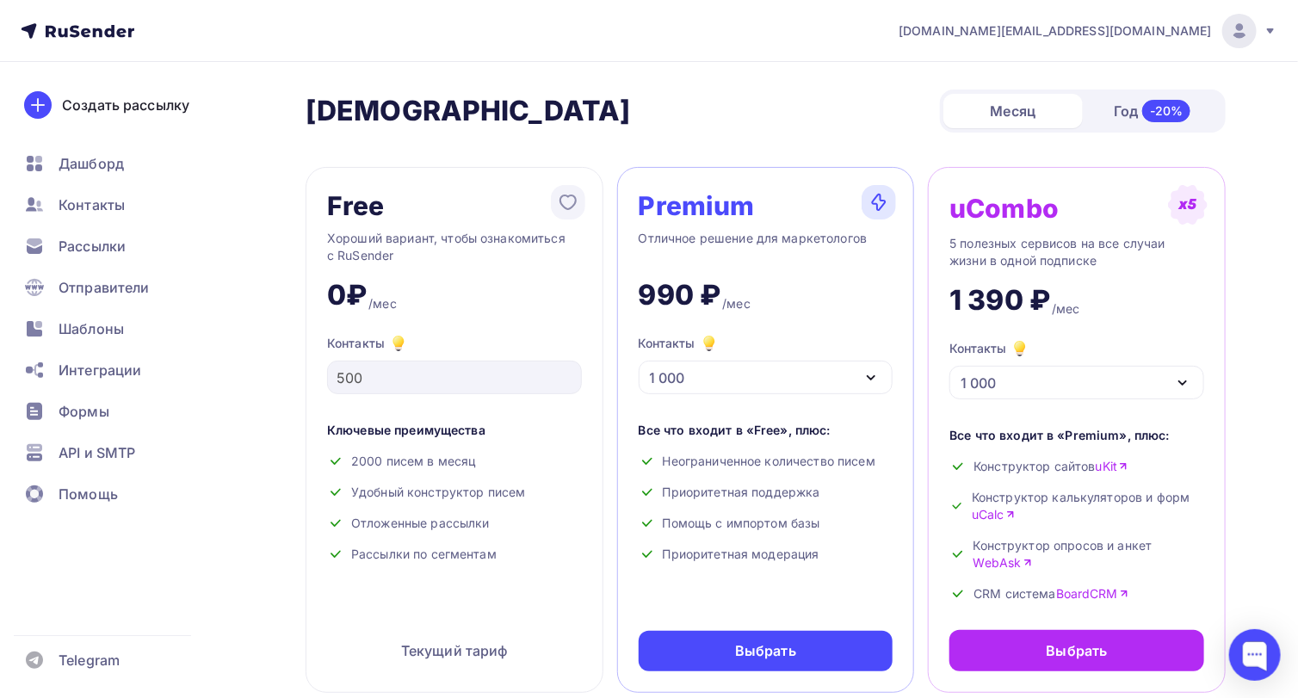
drag, startPoint x: 1237, startPoint y: 410, endPoint x: 88, endPoint y: 207, distance: 1166.9
click at [88, 207] on span "Контакты" at bounding box center [92, 205] width 66 height 21
click at [872, 376] on icon "button" at bounding box center [871, 377] width 7 height 3
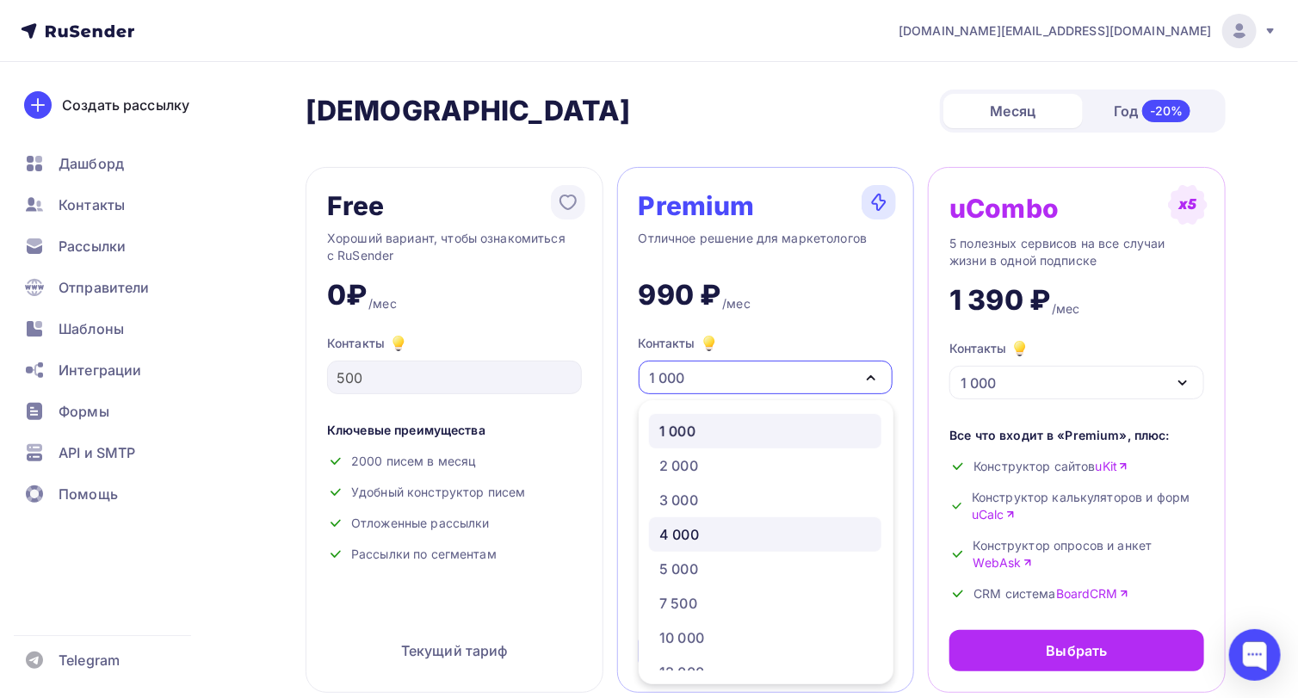
click at [708, 536] on div "4 000" at bounding box center [765, 534] width 212 height 21
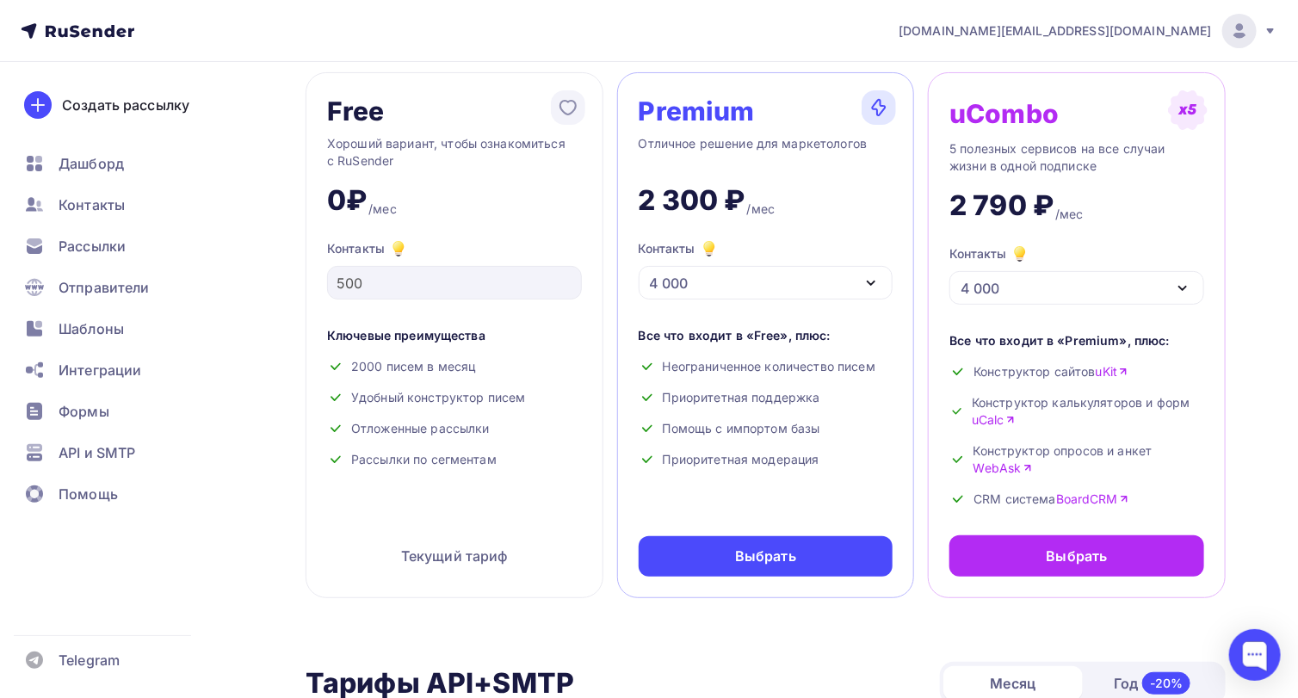
scroll to position [114, 0]
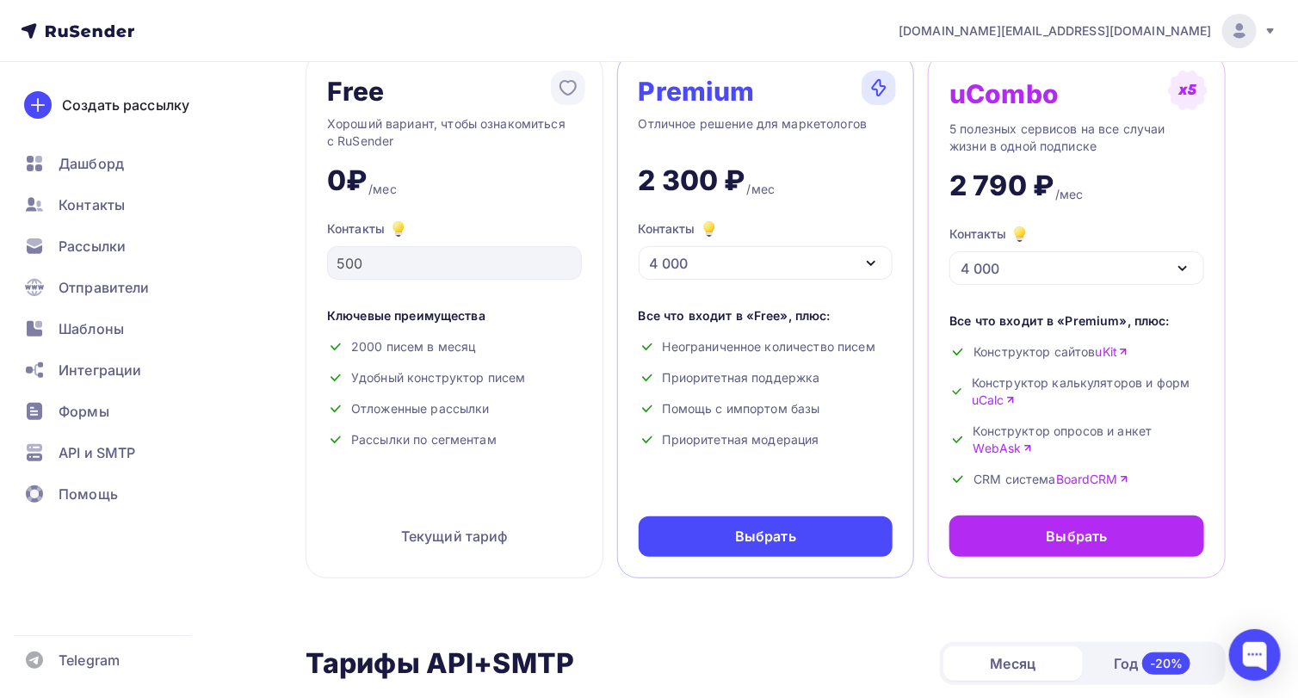
click at [851, 266] on div "4 000" at bounding box center [766, 263] width 255 height 34
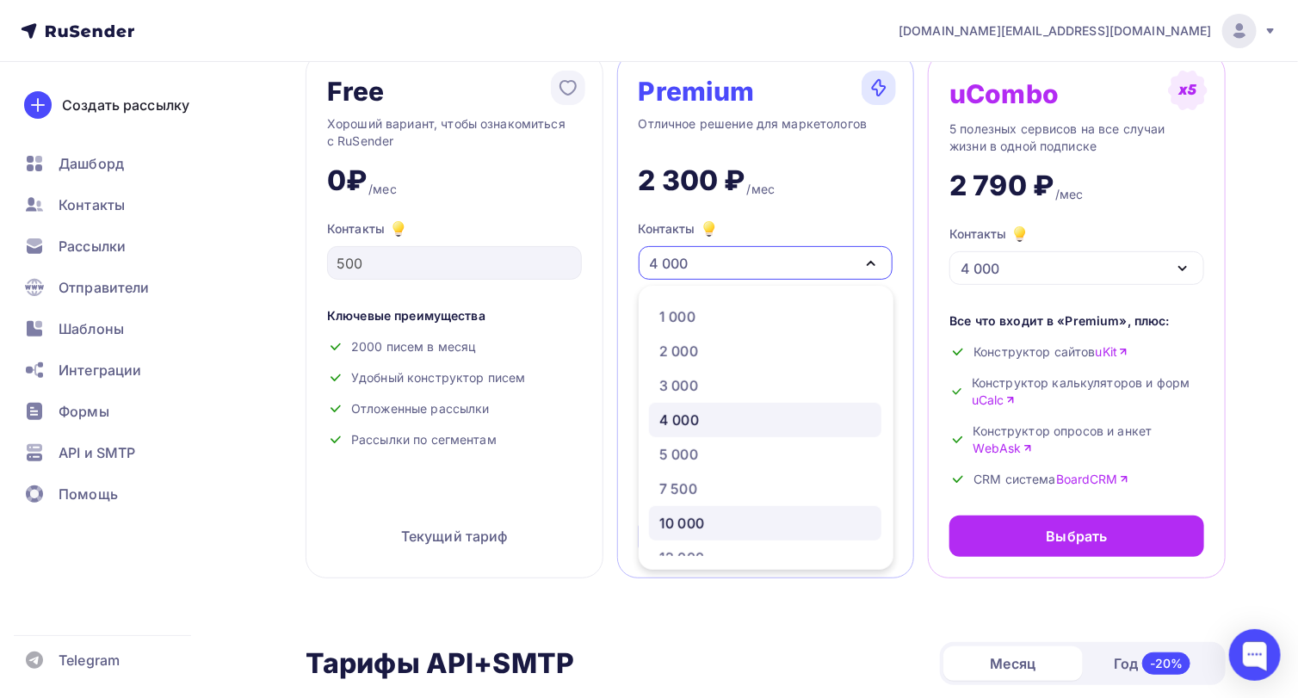
click at [703, 529] on div "10 000" at bounding box center [681, 523] width 45 height 21
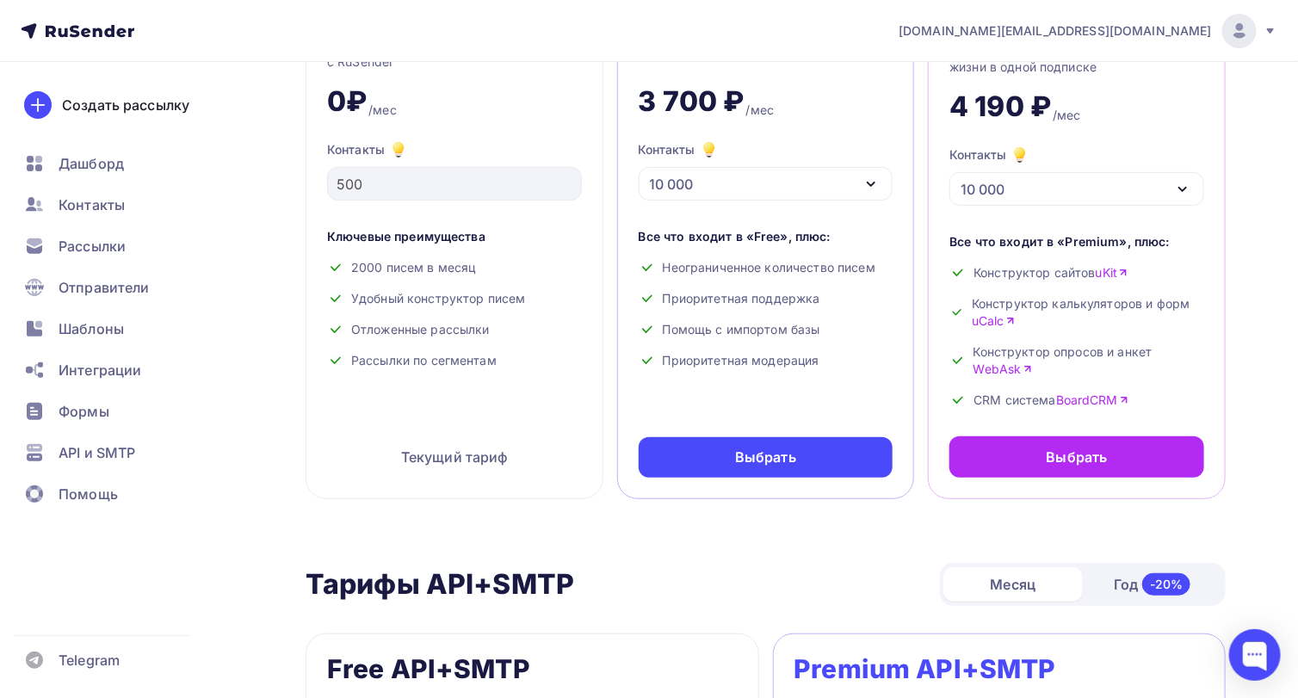
scroll to position [229, 0]
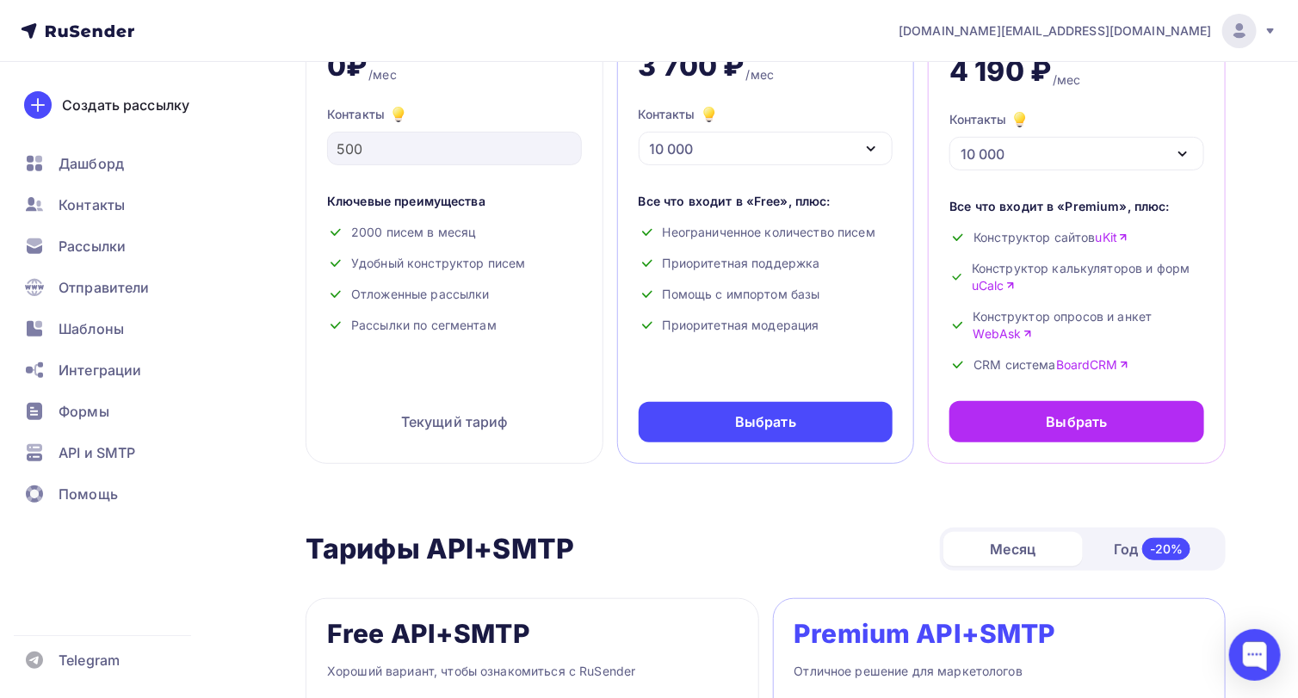
click at [874, 139] on icon "button" at bounding box center [871, 149] width 21 height 21
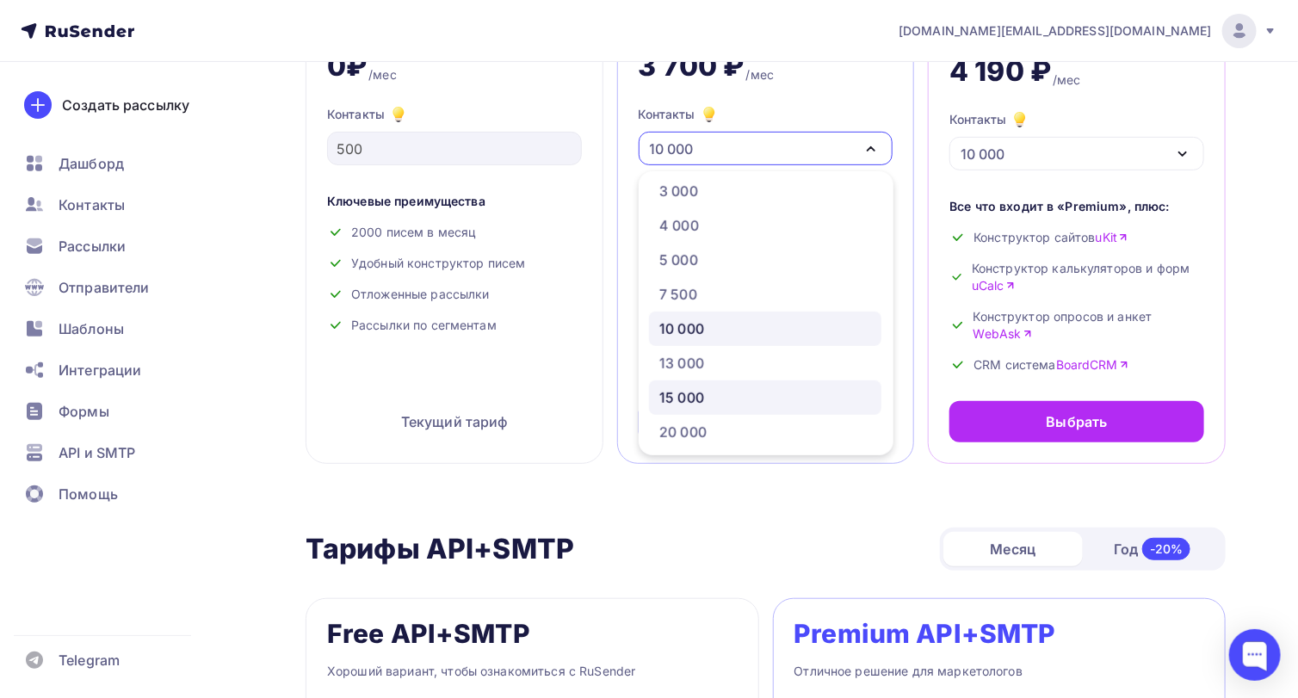
scroll to position [114, 0]
click at [705, 325] on div "13 000" at bounding box center [765, 329] width 212 height 21
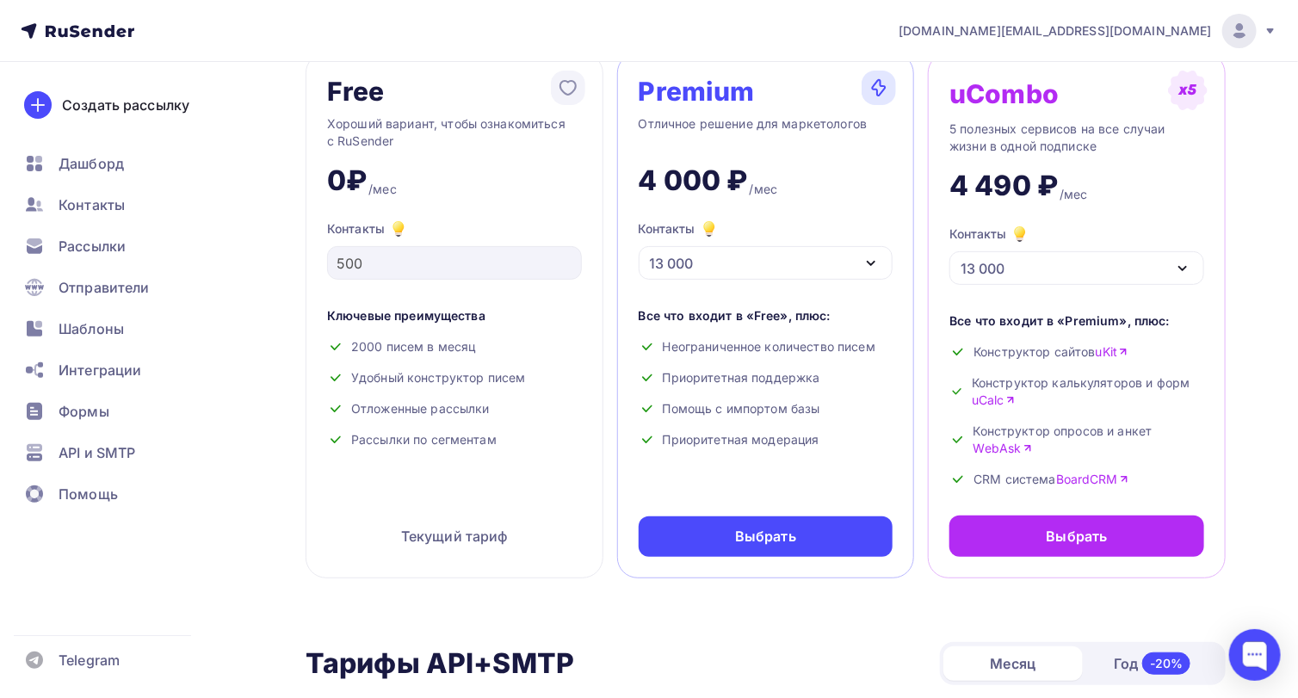
click at [872, 265] on icon "button" at bounding box center [871, 263] width 21 height 21
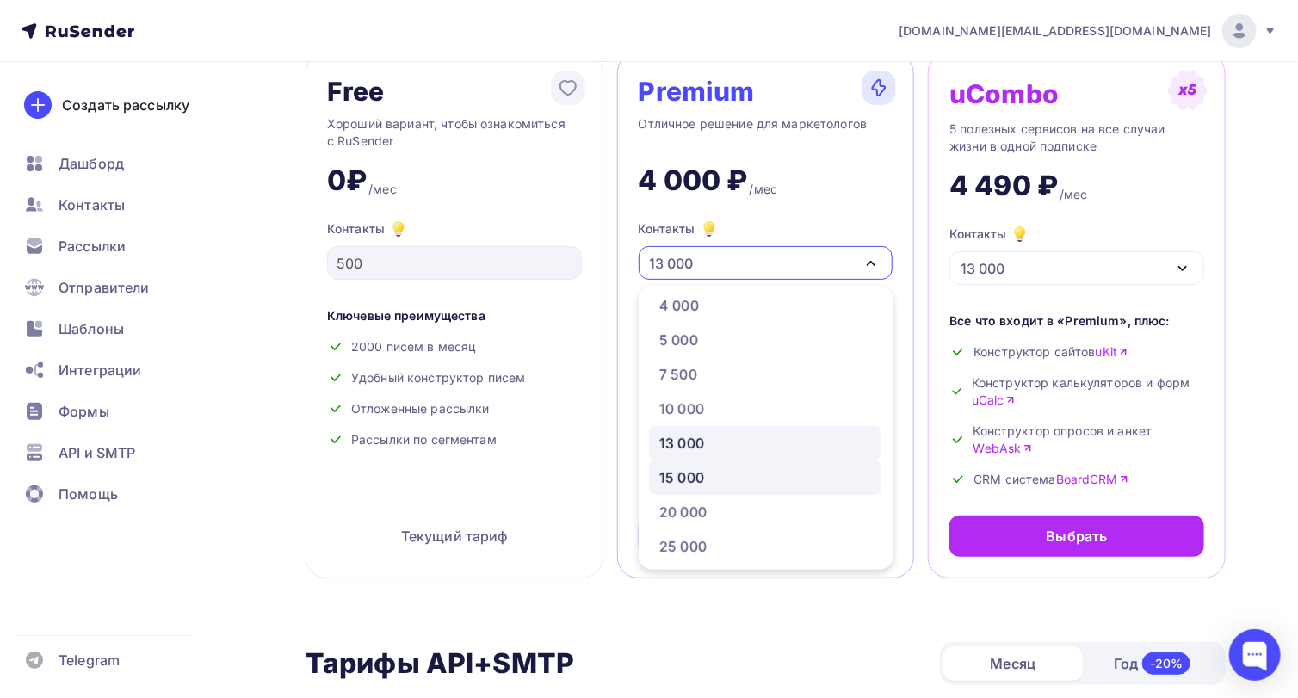
click at [696, 474] on div "15 000" at bounding box center [681, 477] width 45 height 21
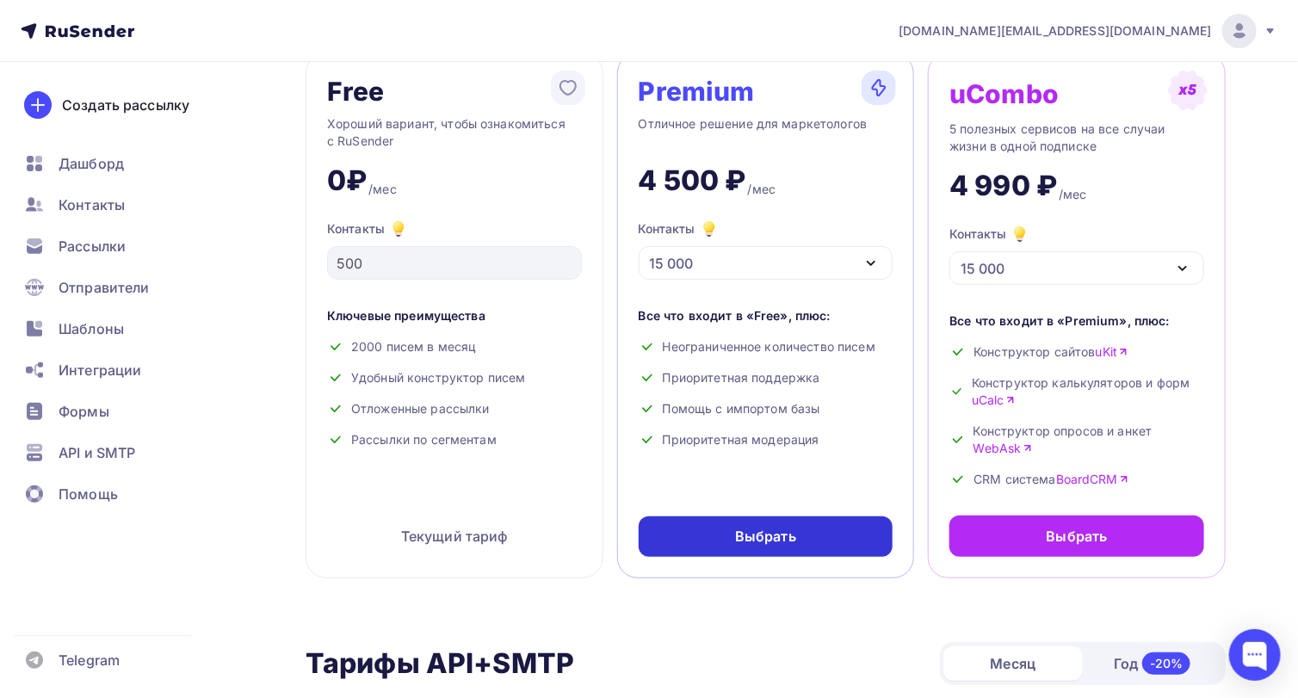
click at [739, 534] on div "Выбрать" at bounding box center [765, 537] width 61 height 20
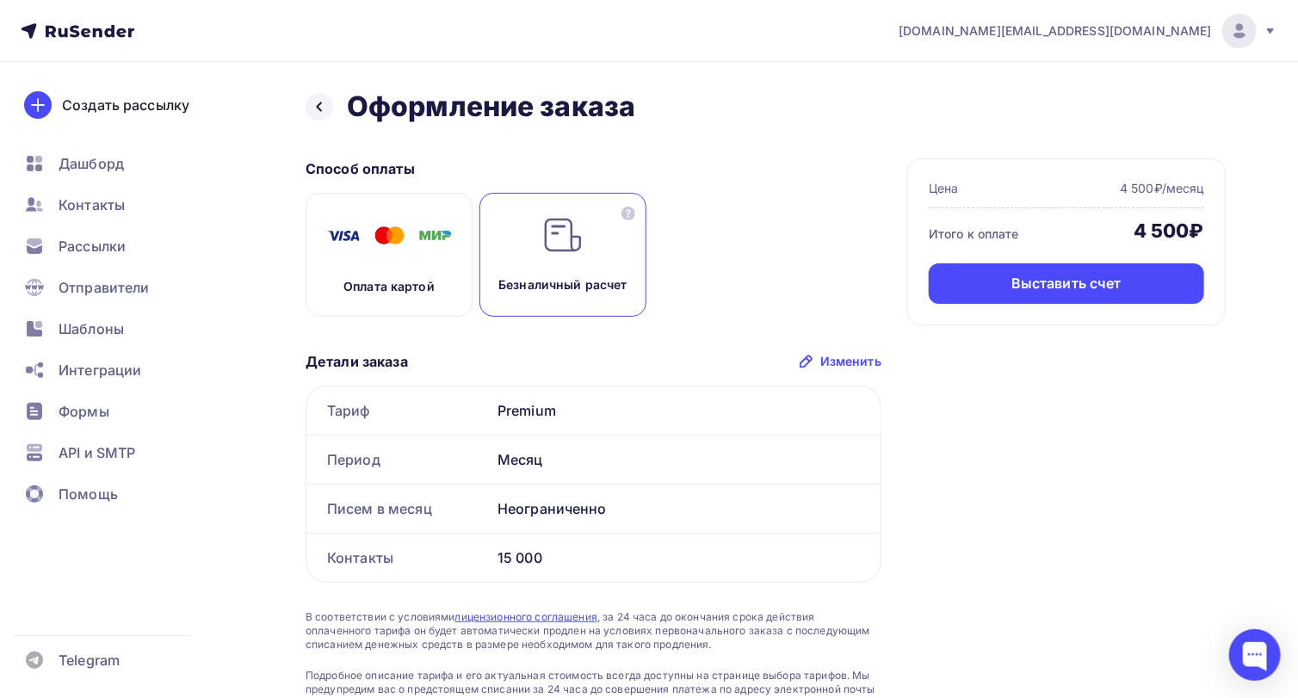
click at [739, 534] on div "15 000" at bounding box center [686, 558] width 390 height 48
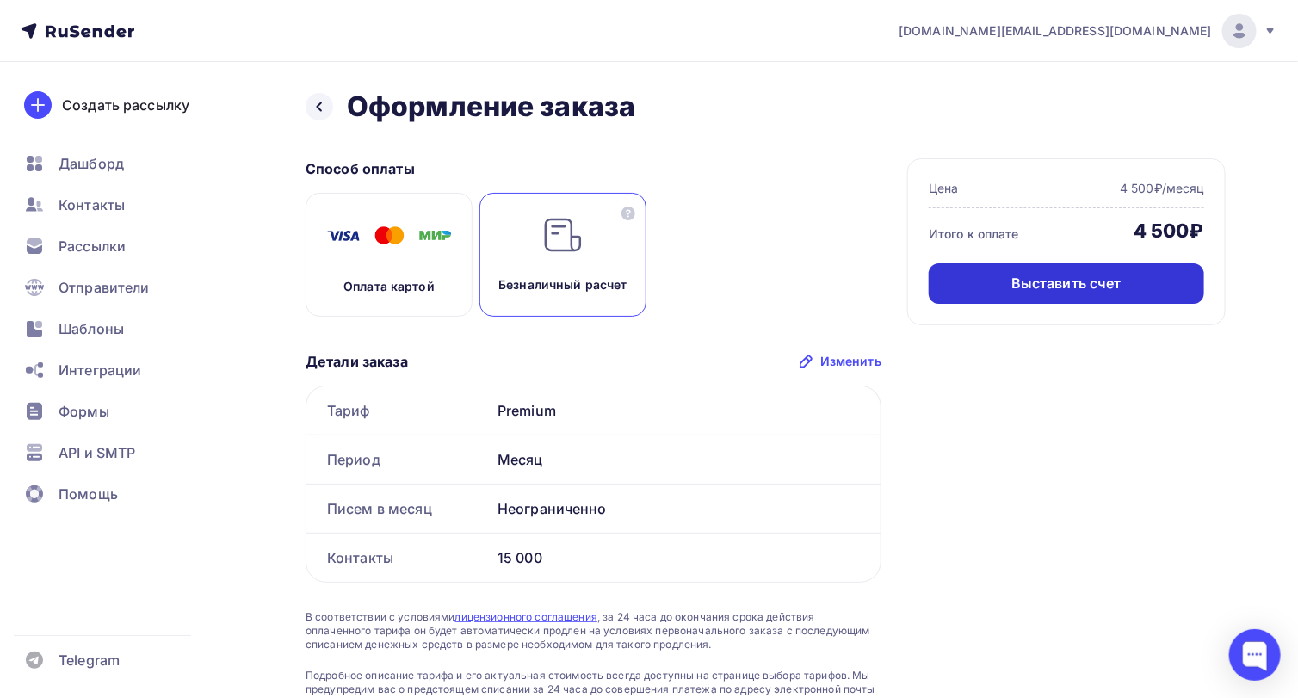
click at [987, 280] on div "Выставить счет" at bounding box center [1066, 283] width 275 height 40
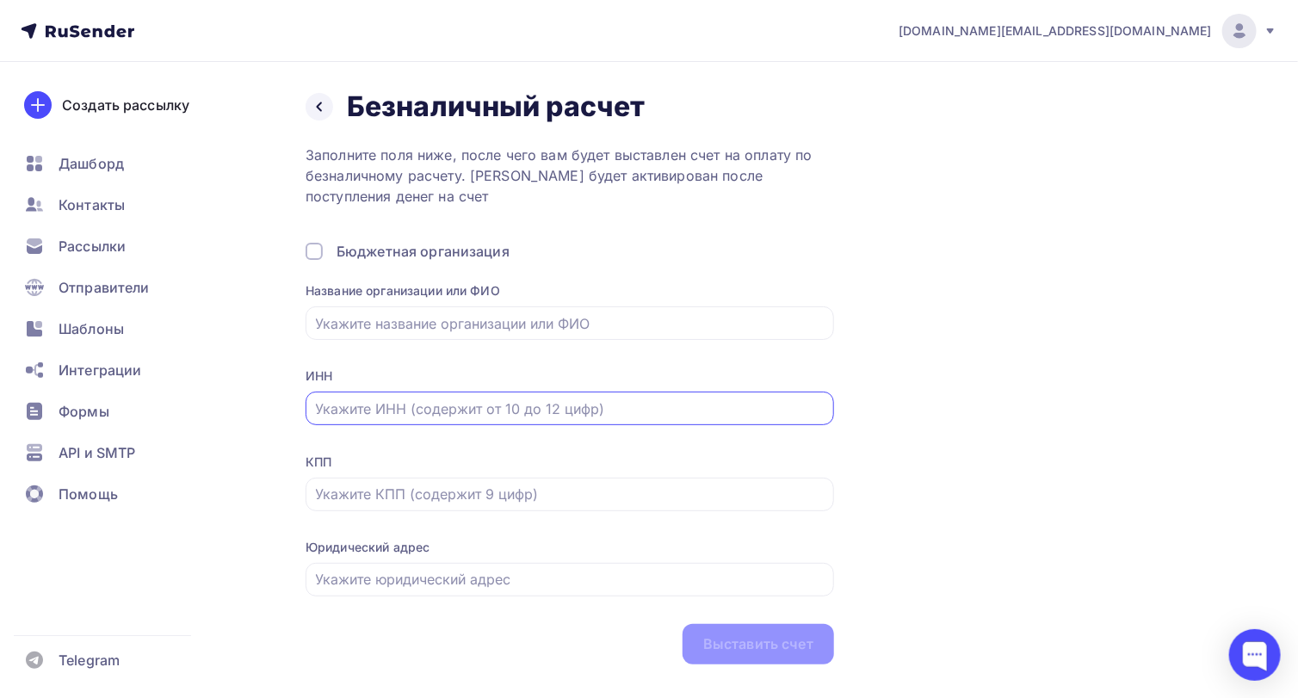
click at [390, 417] on input "text" at bounding box center [570, 409] width 509 height 21
type input "614006093192"
click at [362, 324] on input "text" at bounding box center [570, 323] width 509 height 21
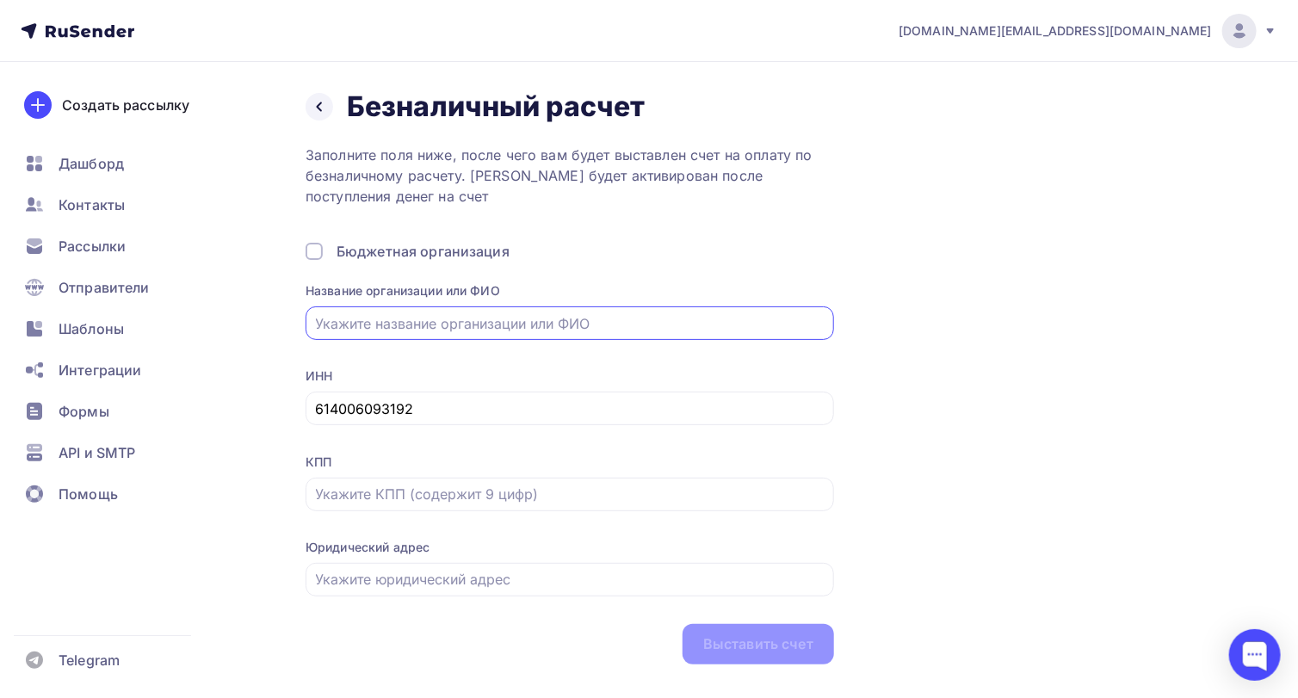
type input "ИП [PERSON_NAME]"
click at [433, 585] on input "text" at bounding box center [570, 579] width 509 height 21
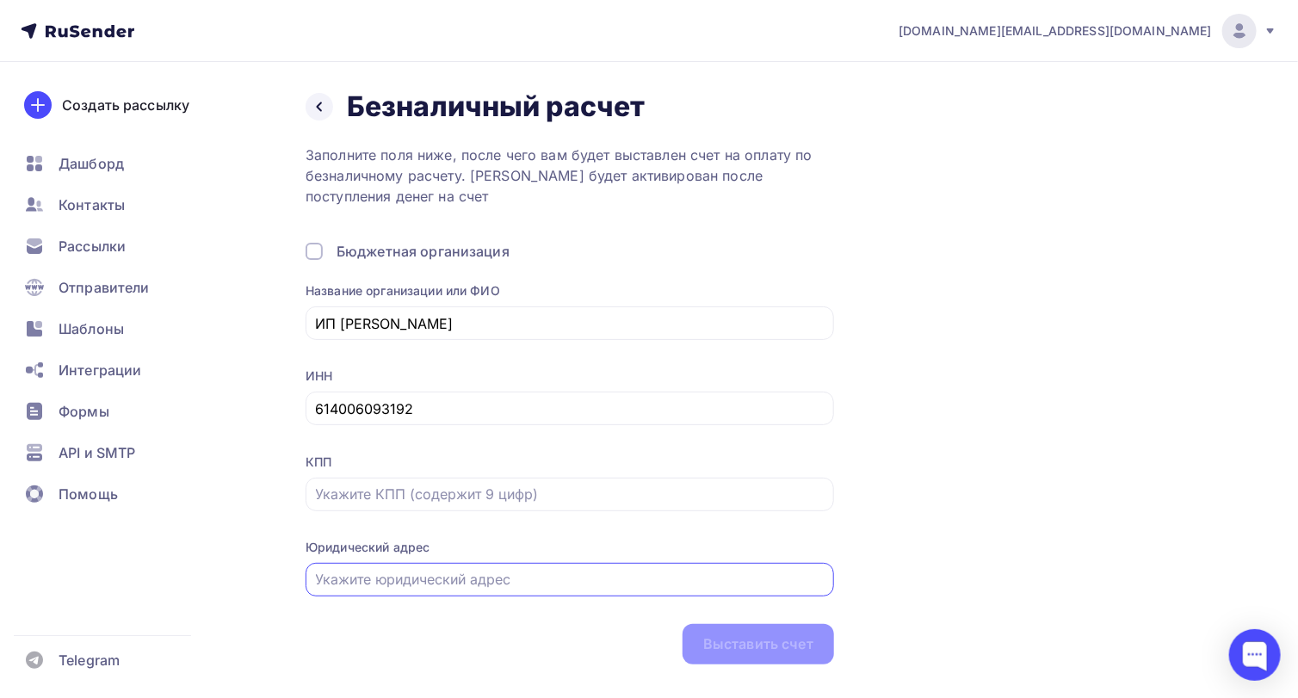
type input "346781, г. Азов [GEOGRAPHIC_DATA], Ул. [PERSON_NAME][STREET_ADDRESS]"
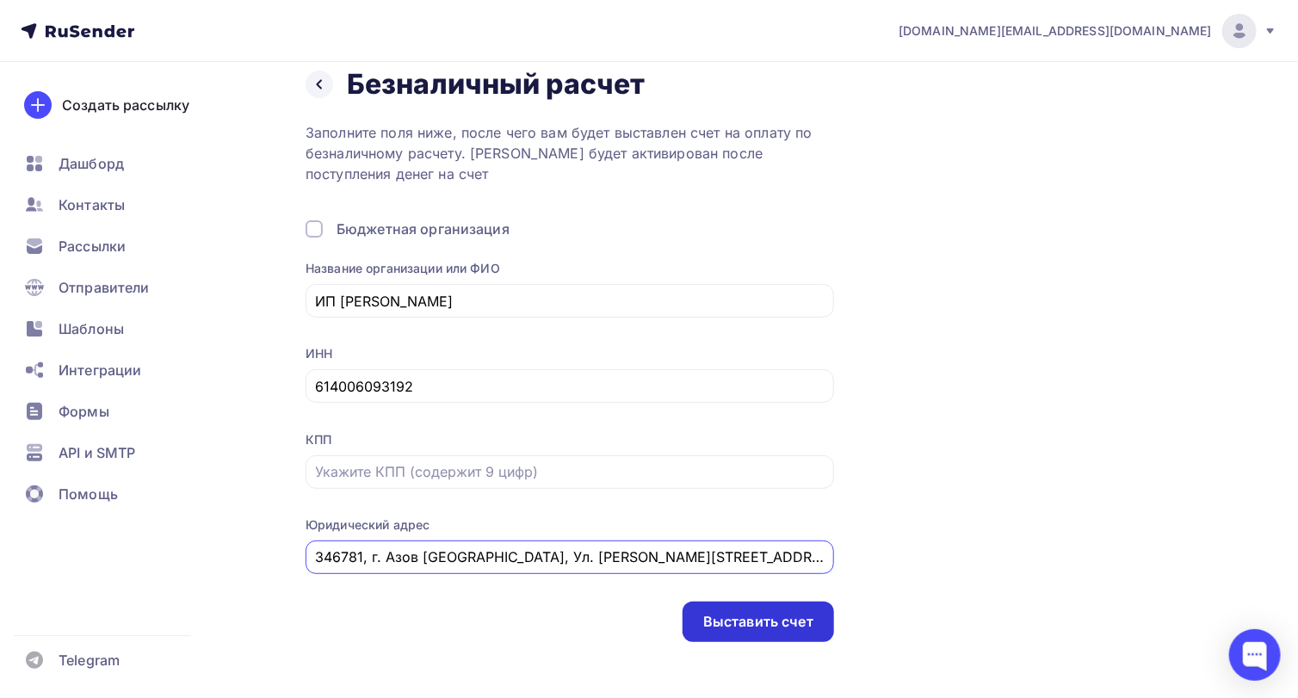
scroll to position [34, 0]
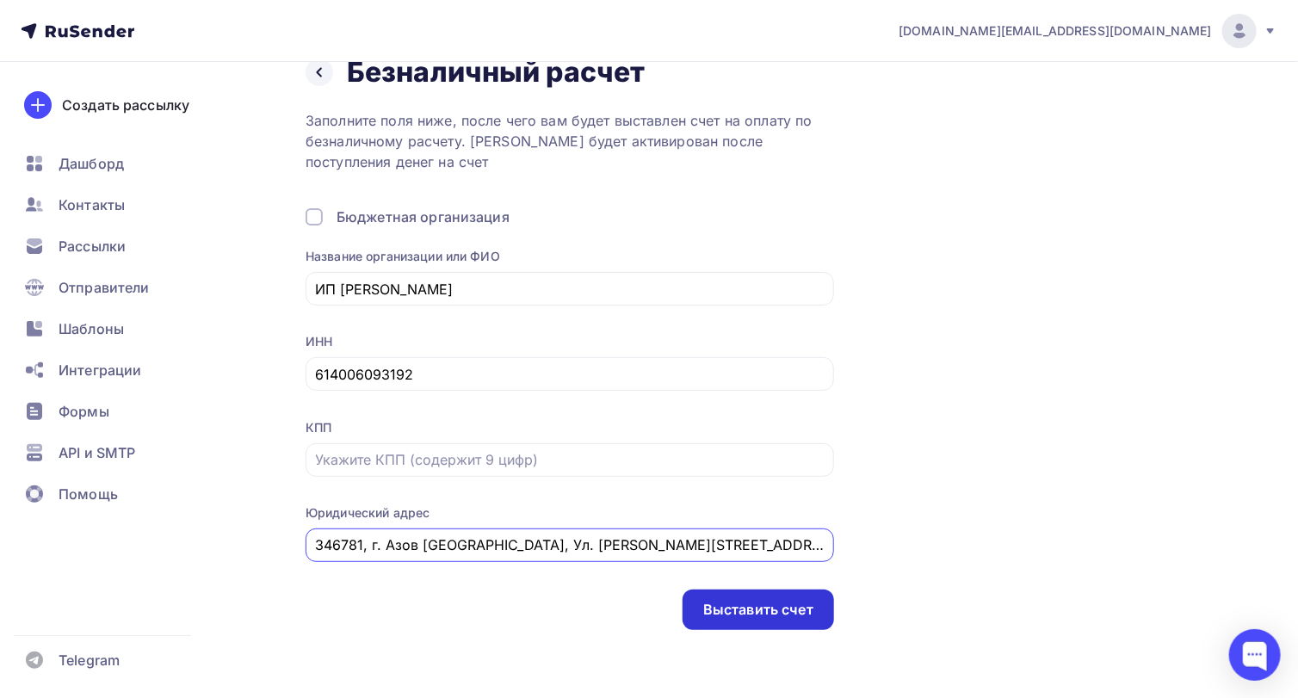
click at [764, 596] on div "Выставить счет" at bounding box center [759, 610] width 152 height 40
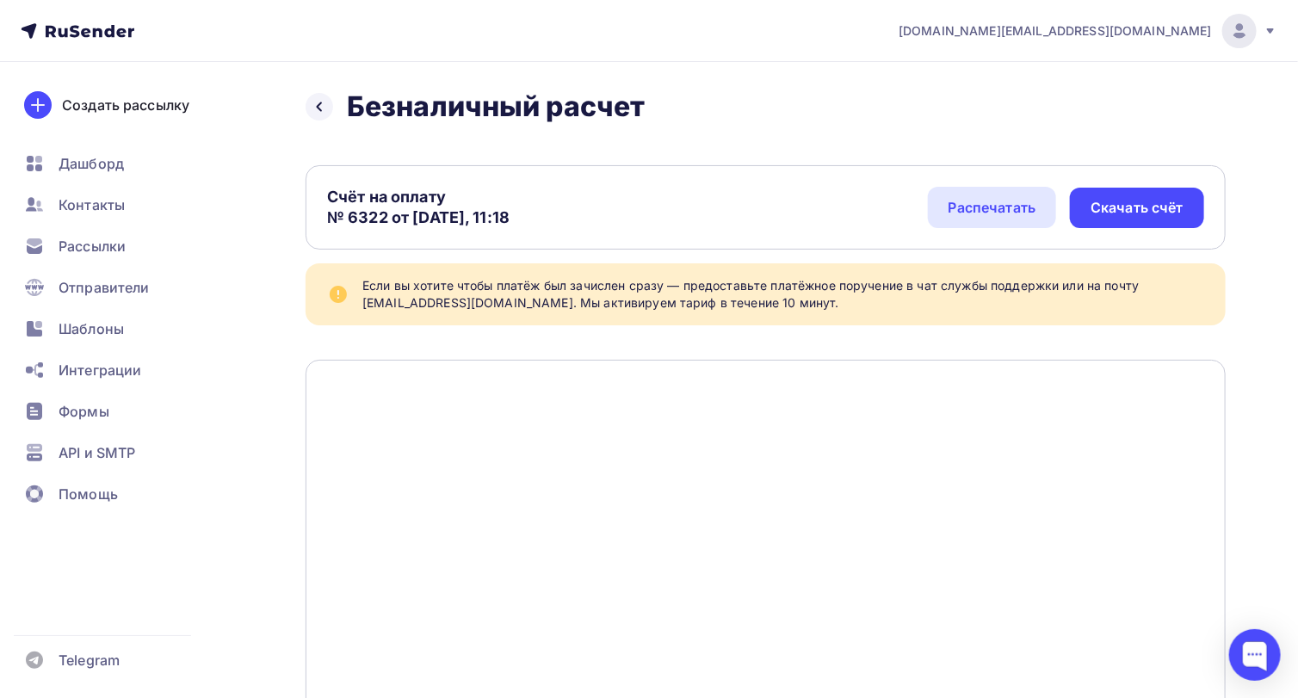
click at [1086, 582] on div at bounding box center [766, 618] width 920 height 517
click at [1126, 201] on div "Скачать счёт" at bounding box center [1137, 208] width 93 height 20
drag, startPoint x: 1178, startPoint y: 360, endPoint x: 1146, endPoint y: 355, distance: 32.3
click at [1178, 360] on div at bounding box center [766, 618] width 920 height 517
